Goal: Task Accomplishment & Management: Complete application form

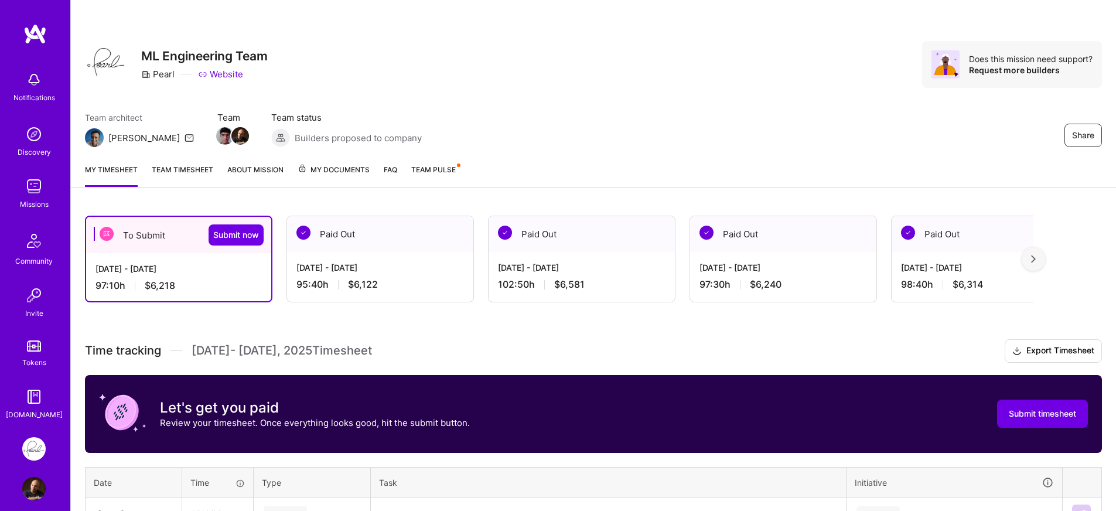
scroll to position [91, 0]
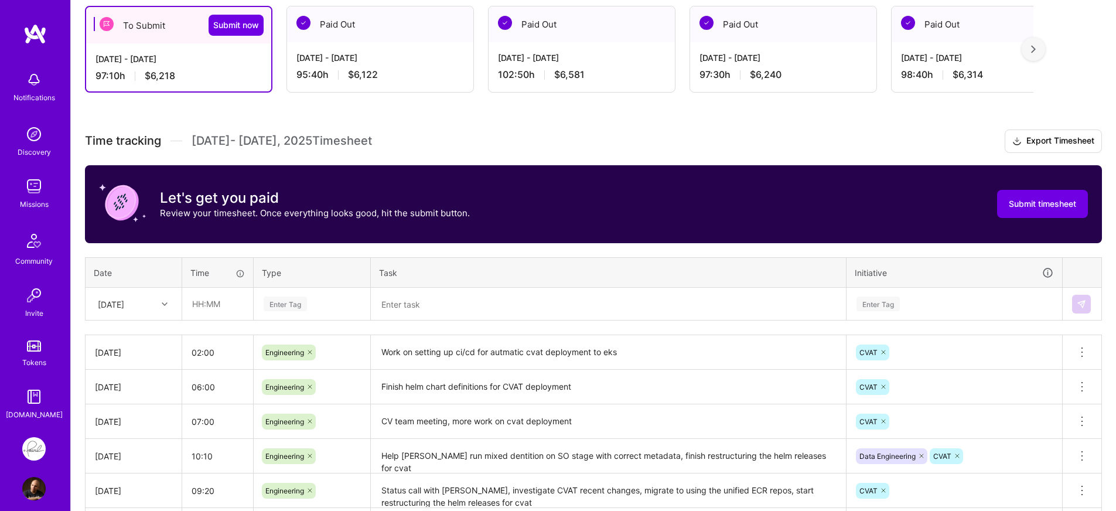
scroll to position [211, 0]
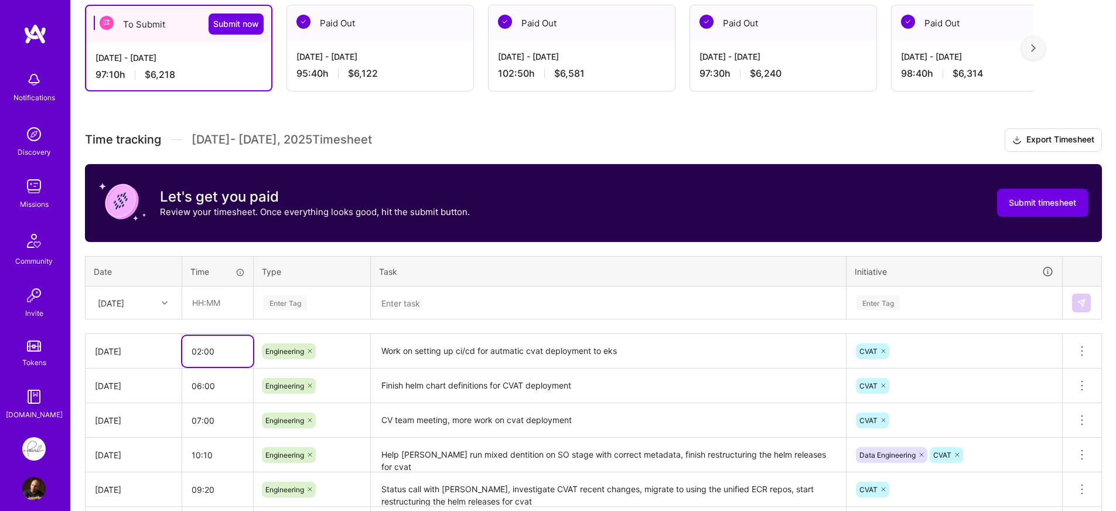
click at [232, 360] on input "02:00" at bounding box center [217, 351] width 71 height 31
click at [455, 354] on textarea "Work on setting up ci/cd for autmatic cvat deployment to eks" at bounding box center [608, 351] width 473 height 32
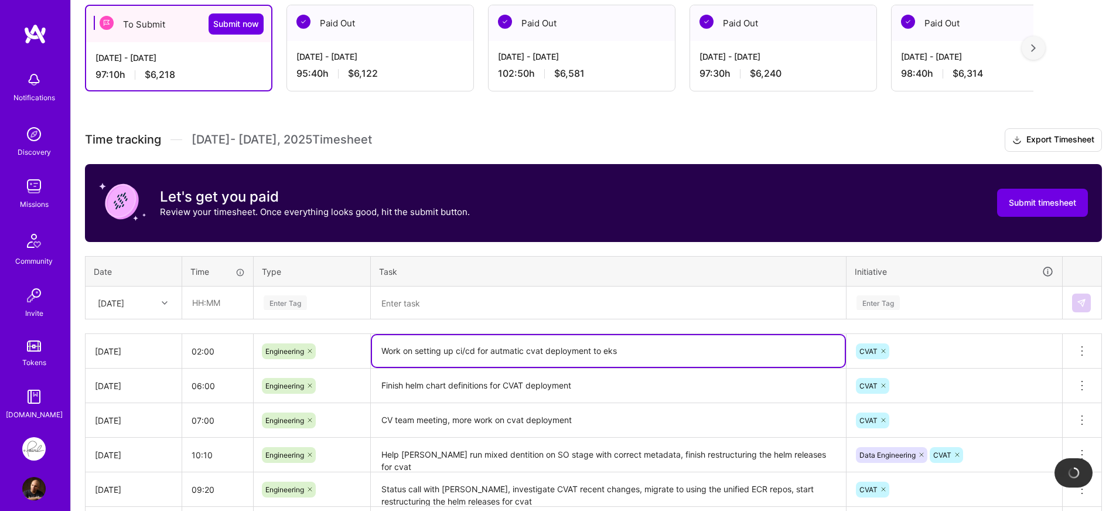
click at [395, 356] on textarea "Work on setting up ci/cd for autmatic cvat deployment to eks" at bounding box center [608, 351] width 473 height 32
click at [662, 343] on textarea "Work on setting up ci/cd for autmatic cvat deployment to eks" at bounding box center [608, 351] width 473 height 32
click at [660, 353] on textarea "Work on setting up ci/cd for autmatic cvat deployment to eks" at bounding box center [608, 351] width 473 height 32
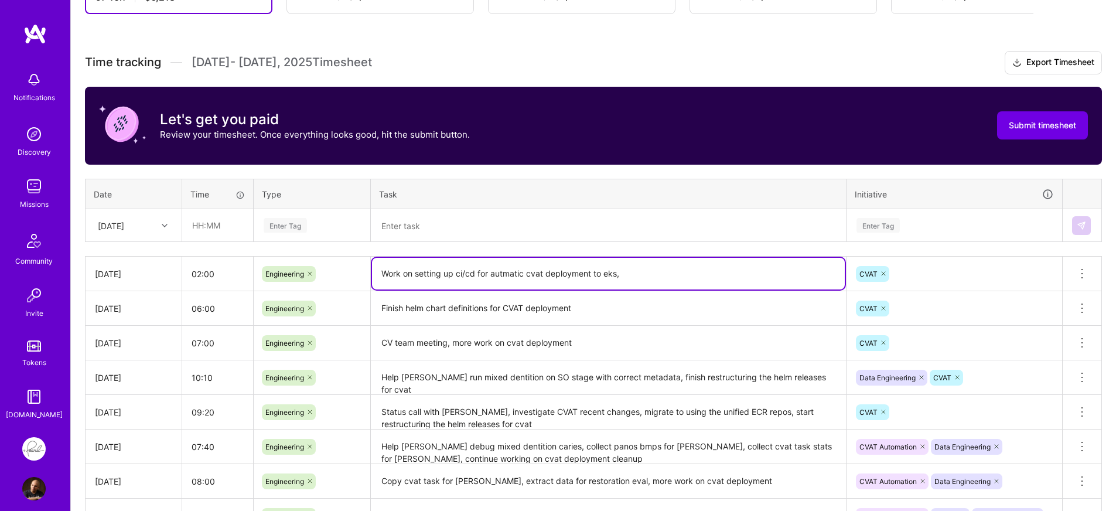
type textarea "Work on setting up ci/cd for autmatic cvat deployment to eks"
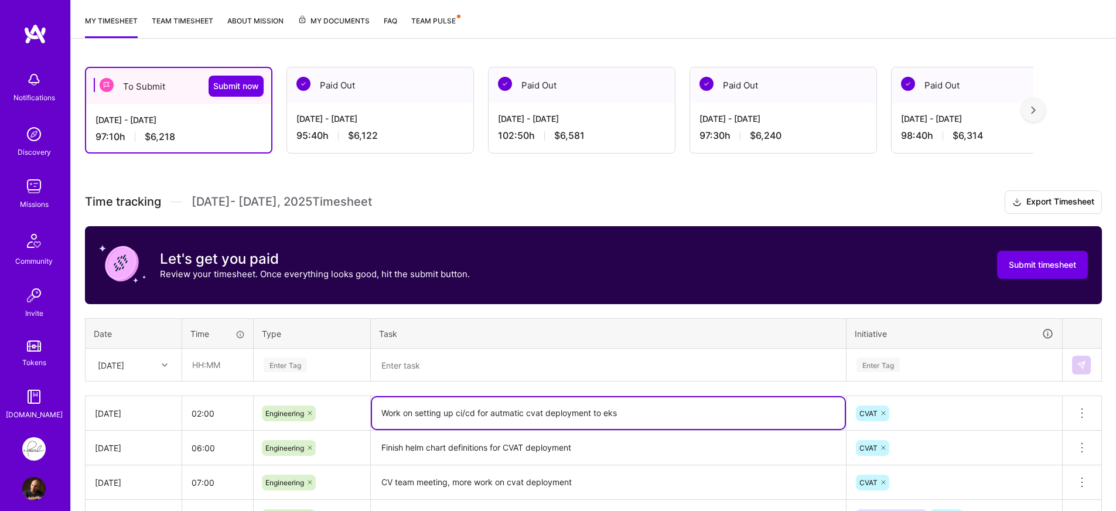
scroll to position [211, 0]
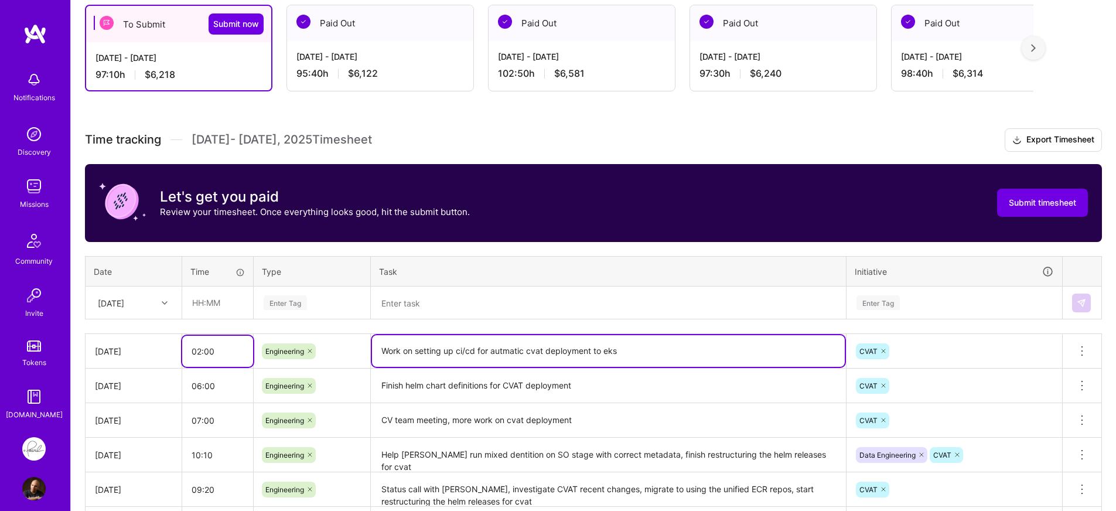
click at [198, 357] on input "02:00" at bounding box center [217, 351] width 71 height 31
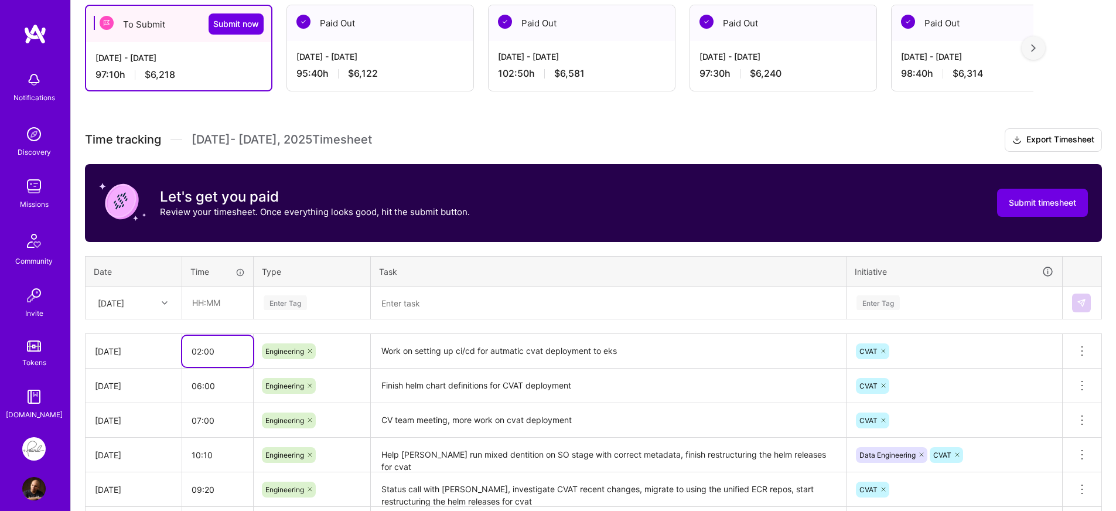
click at [199, 354] on input "02:00" at bounding box center [217, 351] width 71 height 31
click at [201, 351] on input "02:00" at bounding box center [217, 351] width 71 height 31
type input "04:00"
click at [281, 248] on div "Time tracking [DATE] - [DATE] Timesheet Export Timesheet Let's get you paid Rev…" at bounding box center [593, 454] width 1017 height 652
click at [248, 23] on span "Submit now" at bounding box center [236, 24] width 46 height 12
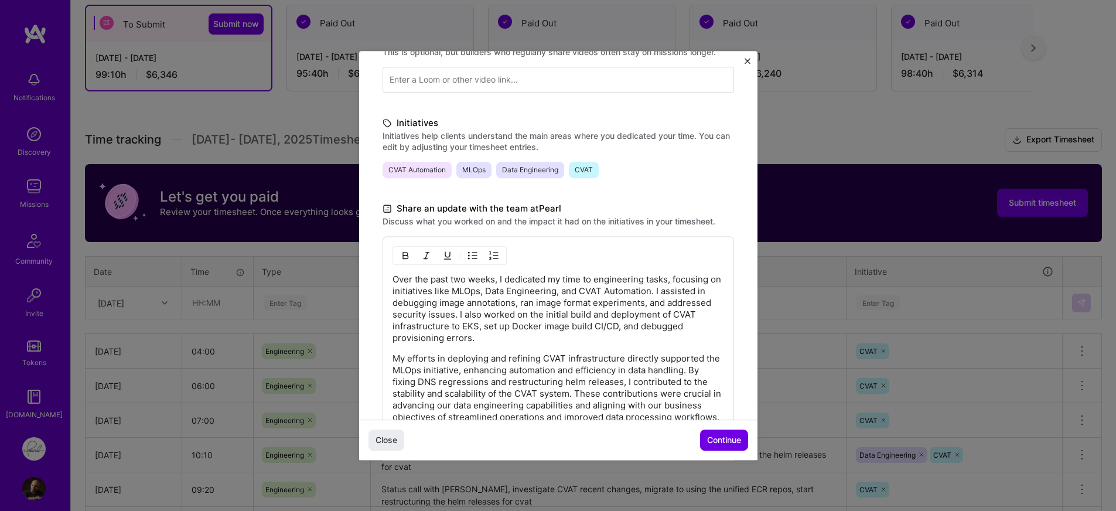
scroll to position [316, 0]
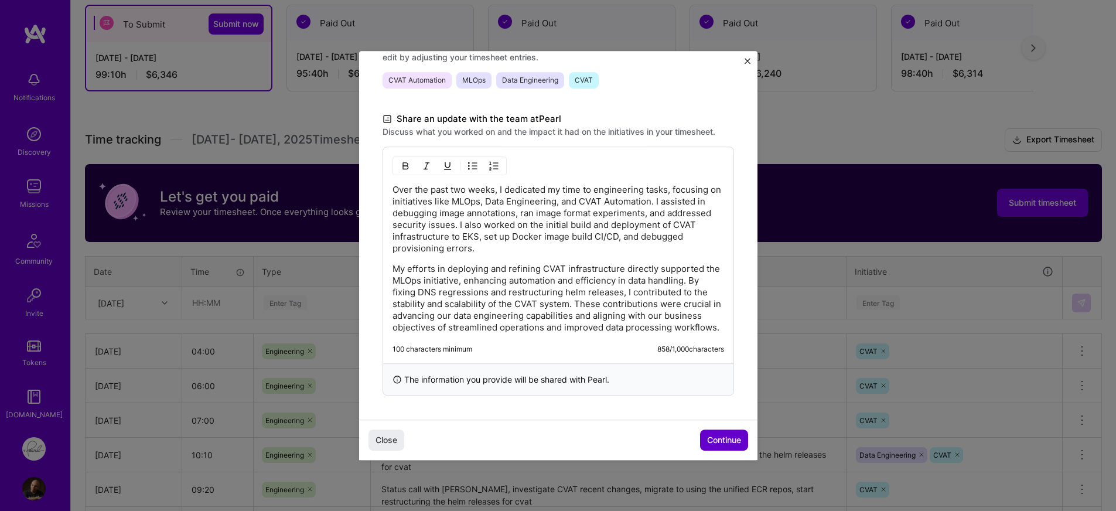
click at [710, 438] on span "Continue" at bounding box center [724, 440] width 34 height 12
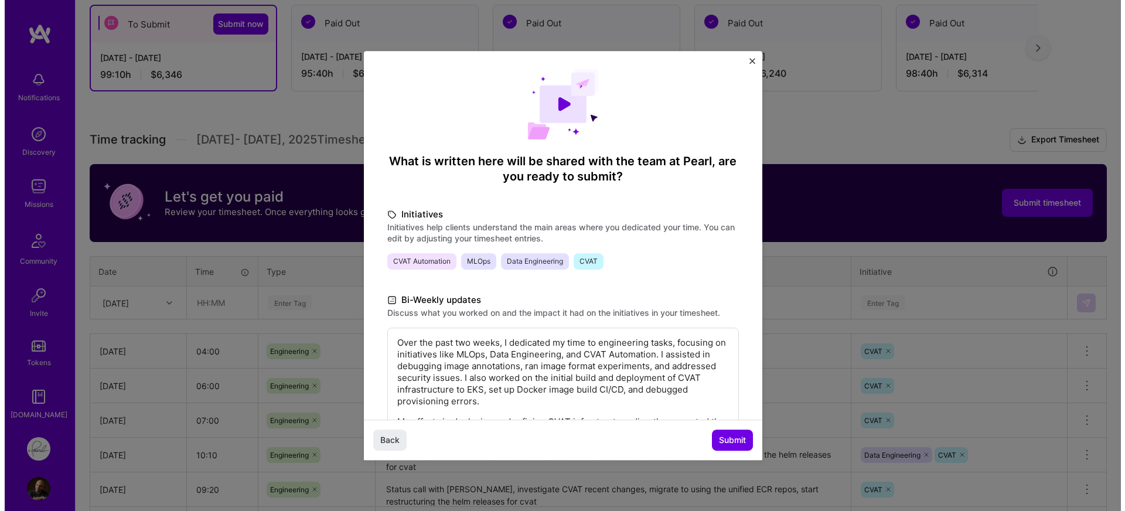
scroll to position [0, 0]
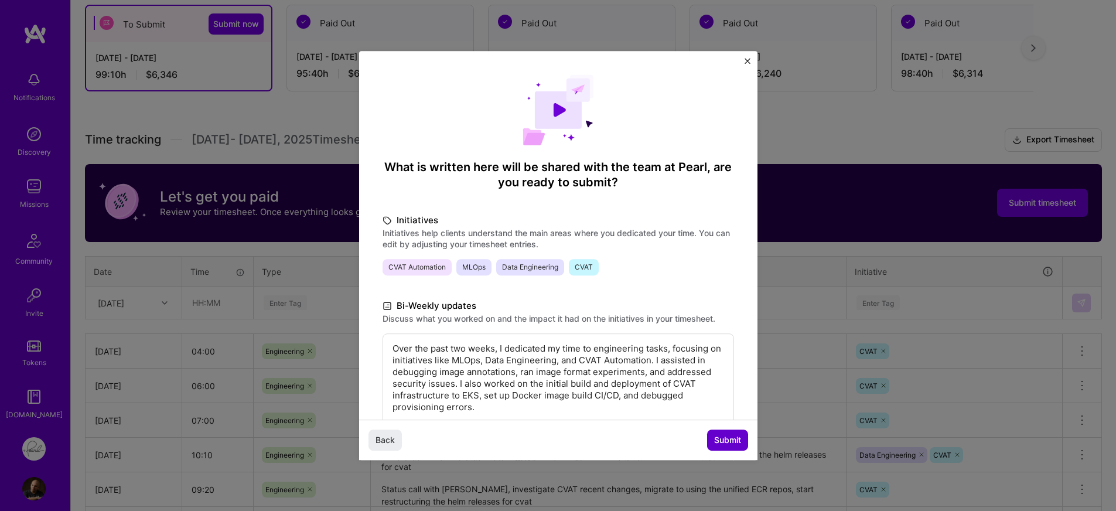
click at [718, 436] on span "Submit" at bounding box center [727, 440] width 27 height 12
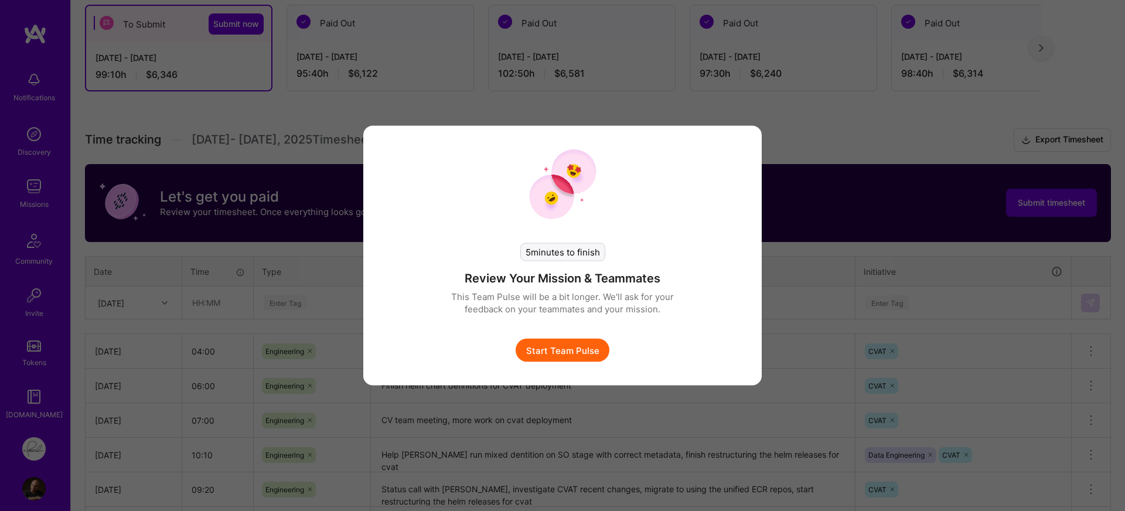
click at [568, 354] on button "Start Team Pulse" at bounding box center [562, 350] width 94 height 23
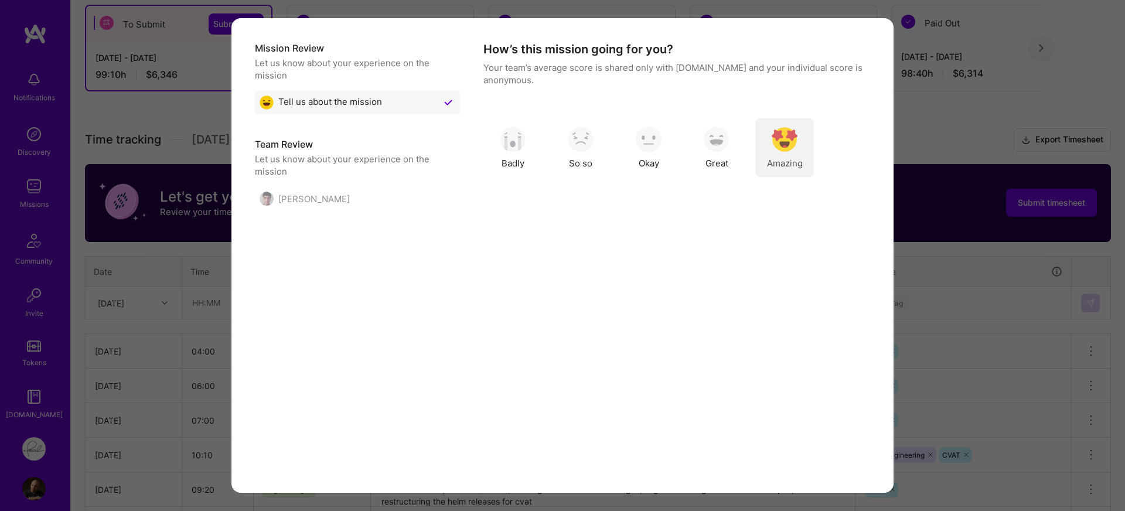
click at [794, 151] on img "modal" at bounding box center [784, 140] width 26 height 26
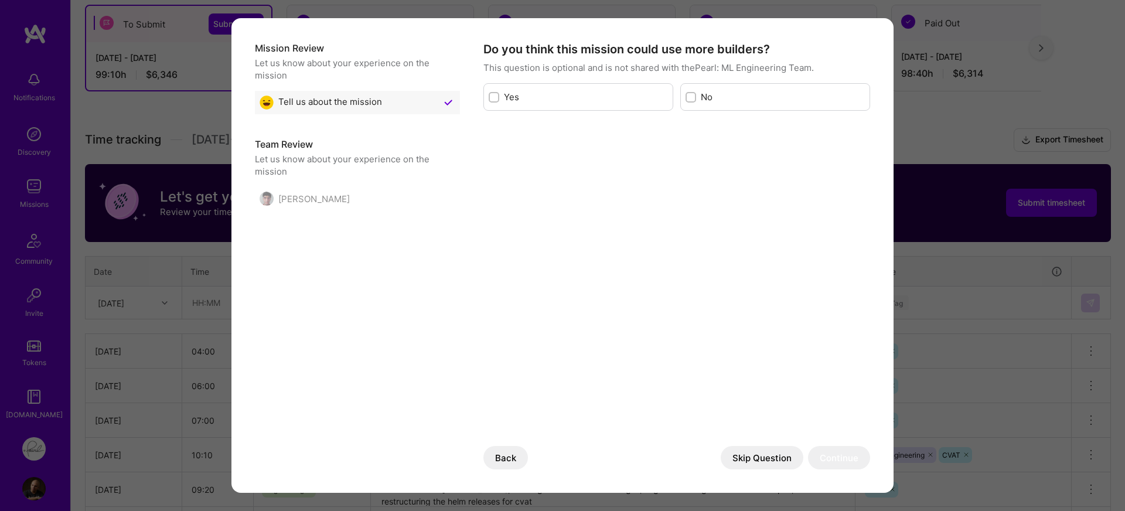
click at [622, 160] on div "Do you think this mission could use more builders? This question is optional an…" at bounding box center [676, 256] width 387 height 428
click at [706, 94] on label "No" at bounding box center [783, 97] width 164 height 12
click at [696, 94] on input "modal" at bounding box center [692, 98] width 8 height 8
checkbox input "true"
click at [850, 455] on button "Continue" at bounding box center [839, 457] width 62 height 23
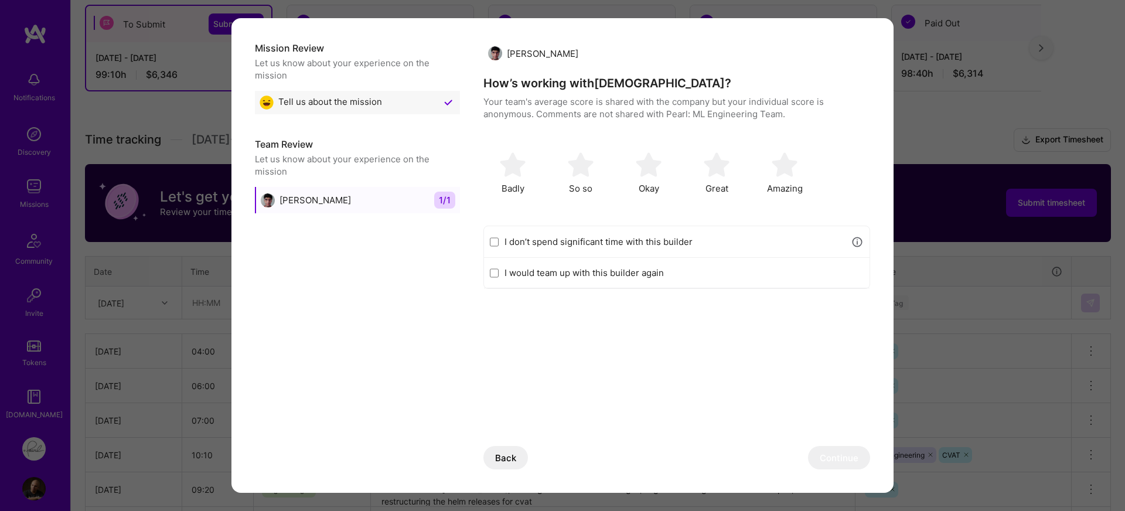
click at [665, 343] on div "[DEMOGRAPHIC_DATA][PERSON_NAME] How’s working with [PERSON_NAME] ? Your team's …" at bounding box center [676, 256] width 387 height 428
click at [674, 370] on div "[DEMOGRAPHIC_DATA][PERSON_NAME] How’s working with [PERSON_NAME] ? Your team's …" at bounding box center [676, 256] width 387 height 428
click at [788, 192] on span "Amazing" at bounding box center [785, 188] width 36 height 12
click at [837, 459] on button "Continue" at bounding box center [839, 457] width 62 height 23
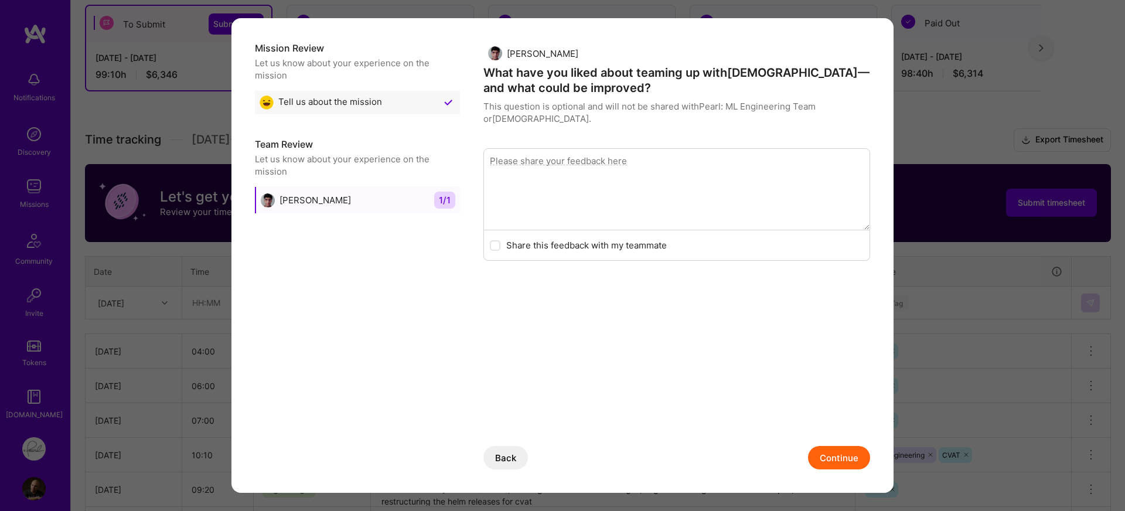
click at [832, 458] on button "Continue" at bounding box center [839, 457] width 62 height 23
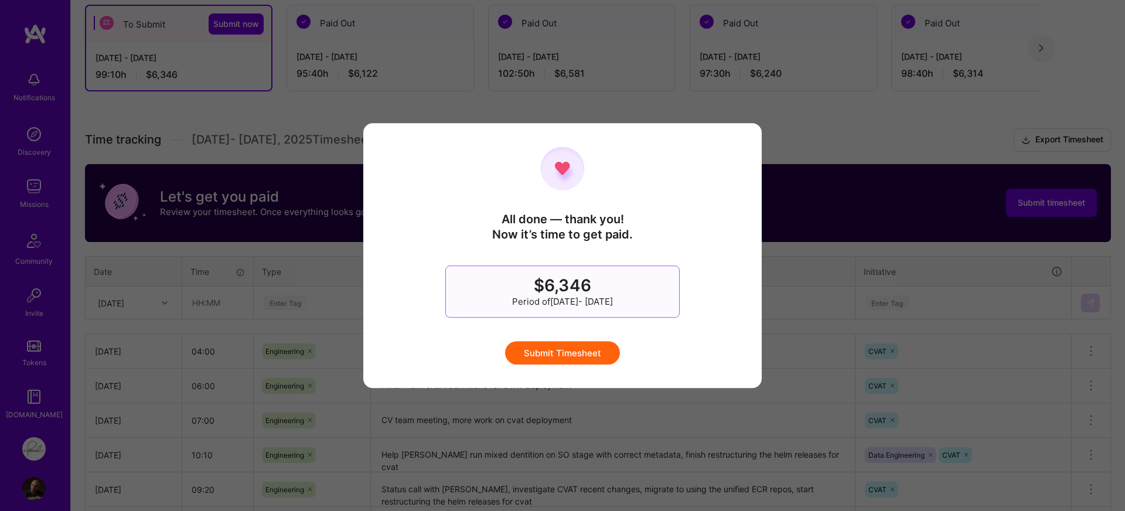
click at [582, 360] on button "Submit Timesheet" at bounding box center [562, 352] width 115 height 23
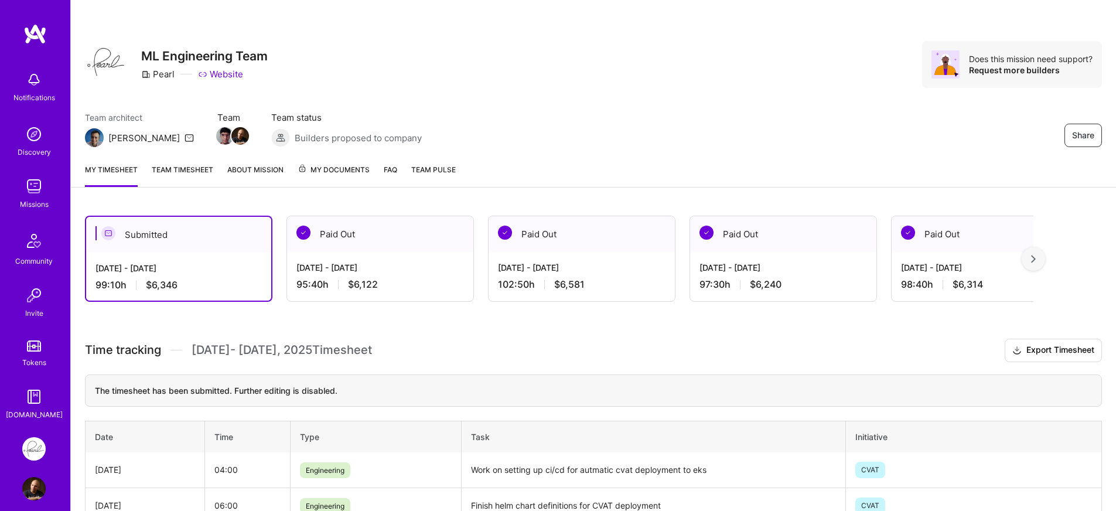
click at [448, 356] on h3 "Time tracking [DATE] - [DATE] Timesheet Export Timesheet" at bounding box center [593, 350] width 1017 height 23
click at [469, 341] on h3 "Time tracking [DATE] - [DATE] Timesheet Export Timesheet" at bounding box center [593, 350] width 1017 height 23
